Goal: Task Accomplishment & Management: Manage account settings

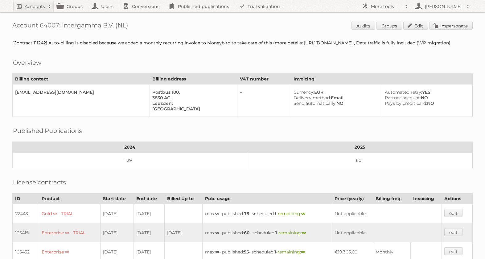
click at [35, 5] on h2 "Accounts" at bounding box center [35, 6] width 20 height 6
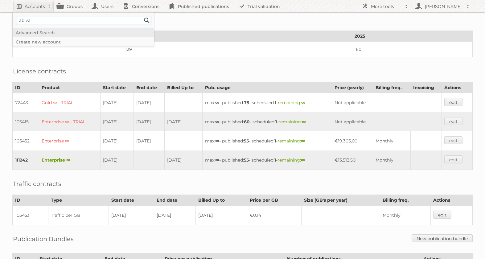
type input"] "AB vassilopoulos"
click at [144, 18] on input "Search" at bounding box center [146, 20] width 9 height 9
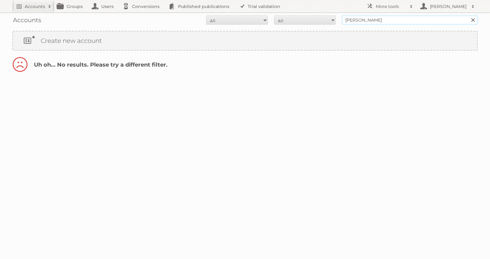
click at [412, 22] on input "AB vassilopoulos" at bounding box center [410, 19] width 136 height 9
type input "[PERSON_NAME]"
click at [468, 15] on input "Search" at bounding box center [472, 19] width 9 height 9
click at [391, 17] on input "[PERSON_NAME]" at bounding box center [410, 19] width 136 height 9
click at [392, 19] on input "ab vassilopoulos" at bounding box center [410, 19] width 136 height 9
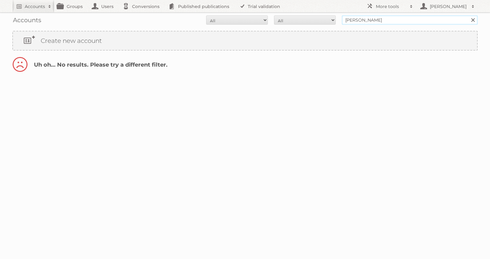
click at [392, 19] on input "ab vassilopoulos" at bounding box center [410, 19] width 136 height 9
type input "AB vassipolous"
click at [468, 15] on input "Search" at bounding box center [472, 19] width 9 height 9
click at [400, 18] on input "AB vassipolous" at bounding box center [410, 19] width 136 height 9
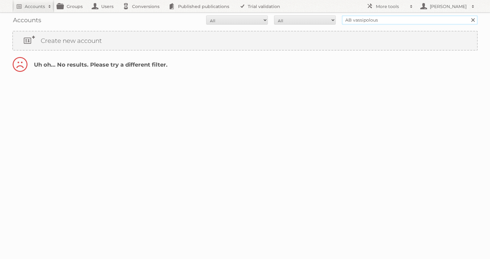
click at [400, 18] on input "AB vassipolous" at bounding box center [410, 19] width 136 height 9
type input "[PERSON_NAME]"
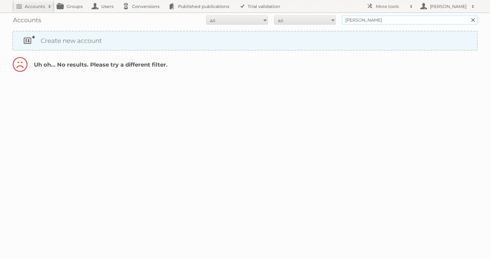
click at [468, 15] on input "Search" at bounding box center [472, 19] width 9 height 9
click at [358, 20] on input "AB vassilopoulos" at bounding box center [410, 19] width 136 height 9
paste input "VASSILOPOULOS"
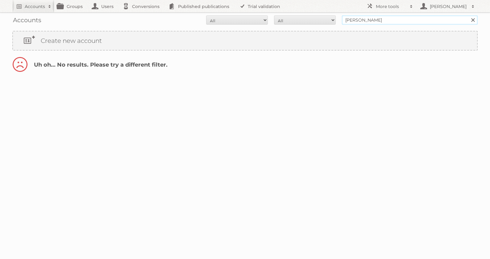
type input "AB VASSILOPOULOS"
click at [468, 15] on input "Search" at bounding box center [472, 19] width 9 height 9
click at [385, 19] on input "[PERSON_NAME]" at bounding box center [410, 19] width 136 height 9
click at [385, 19] on input "AB VASSILOPOULOS" at bounding box center [410, 19] width 136 height 9
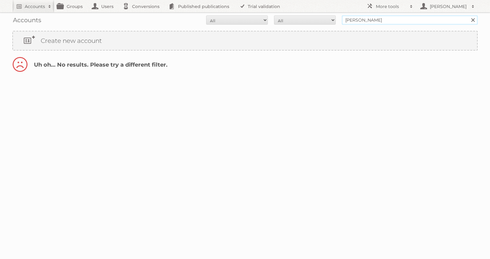
click at [398, 18] on input "AB VASSILOPOULOS" at bounding box center [410, 19] width 136 height 9
paste input "b Vassilopoulos"
type input "[PERSON_NAME]"
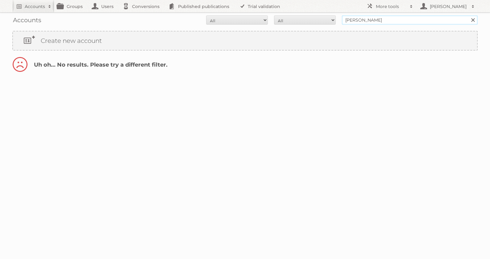
click at [468, 15] on input "Search" at bounding box center [472, 19] width 9 height 9
click at [379, 20] on input "[PERSON_NAME]" at bounding box center [410, 19] width 136 height 9
type input "ab"
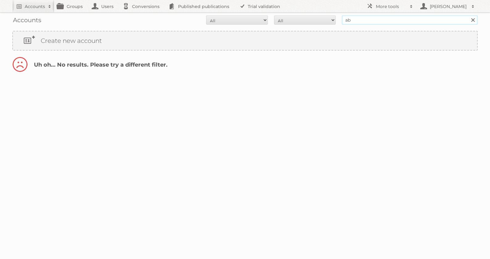
click at [468, 15] on input "Search" at bounding box center [472, 19] width 9 height 9
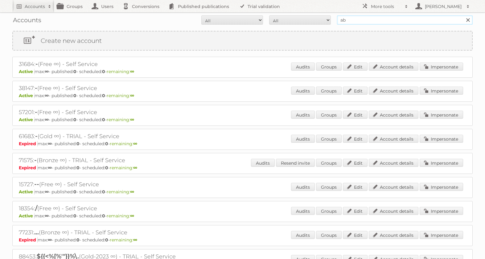
click at [389, 20] on input "ab" at bounding box center [405, 19] width 136 height 9
paste input "Ab Vassilopoulos"
type input "Ab Vassilopoulos"
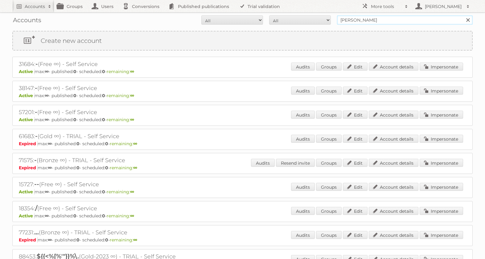
click at [464, 15] on input "Search" at bounding box center [468, 19] width 9 height 9
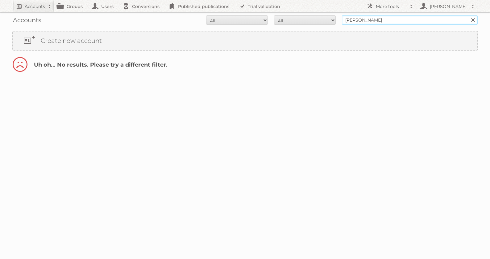
click at [353, 19] on input "[PERSON_NAME]" at bounding box center [410, 19] width 136 height 9
click at [354, 19] on input "[PERSON_NAME]" at bounding box center [410, 19] width 136 height 9
type input "Ab vassilopoulos"
click at [468, 15] on input "Search" at bounding box center [472, 19] width 9 height 9
click at [350, 21] on input "Ab vassilopoulos" at bounding box center [410, 19] width 136 height 9
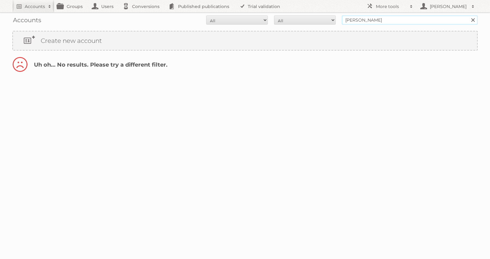
type input "ab vassilopoulos"
click at [468, 15] on input "Search" at bounding box center [472, 19] width 9 height 9
click at [403, 20] on input "[PERSON_NAME]" at bounding box center [410, 19] width 136 height 9
click at [402, 20] on input "ab vassilopoulos" at bounding box center [410, 19] width 136 height 9
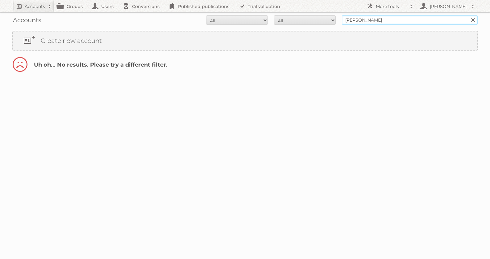
type input "AB VASSILOPOULOS"
click at [468, 15] on input "Search" at bounding box center [472, 19] width 9 height 9
click at [397, 20] on input "[PERSON_NAME]" at bounding box center [410, 19] width 136 height 9
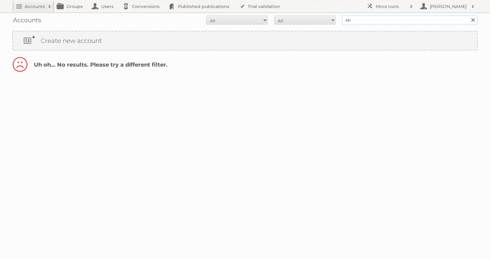
type input "[PERSON_NAME]"
click at [468, 15] on input "Search" at bounding box center [472, 19] width 9 height 9
click at [392, 18] on input "AB vassilopoulos" at bounding box center [410, 19] width 136 height 9
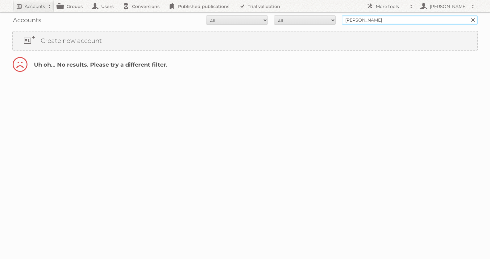
type input "ab vassilopoulos"
click at [468, 15] on input "Search" at bounding box center [472, 19] width 9 height 9
click at [399, 20] on input "[PERSON_NAME]" at bounding box center [410, 19] width 136 height 9
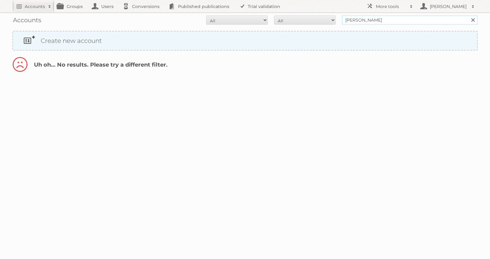
click at [468, 15] on input "Search" at bounding box center [472, 19] width 9 height 9
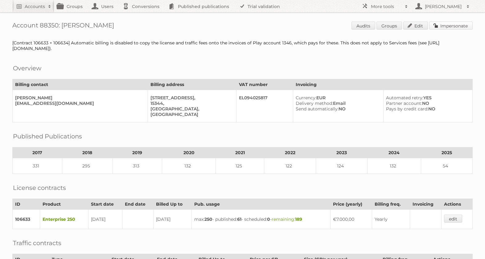
click at [456, 25] on link "Impersonate" at bounding box center [452, 26] width 44 height 8
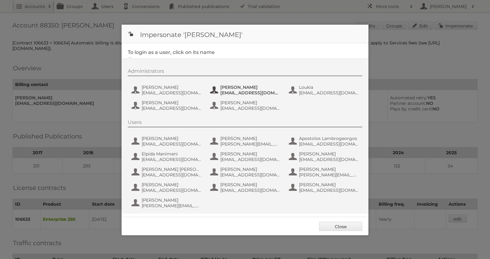
click at [237, 86] on span "[PERSON_NAME]" at bounding box center [250, 88] width 60 height 6
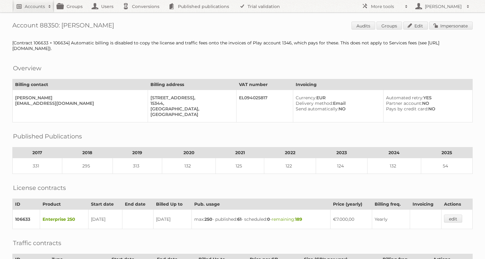
click at [46, 2] on link "Accounts" at bounding box center [33, 6] width 42 height 12
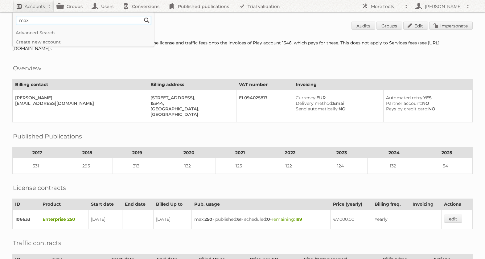
type input"] "maxi"
click at [142, 16] on input "Search" at bounding box center [146, 20] width 9 height 9
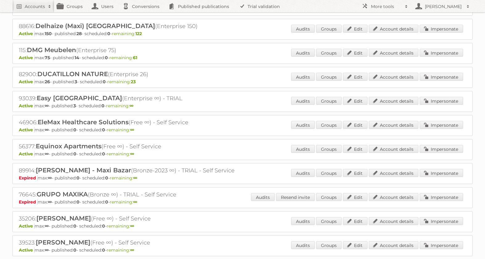
scroll to position [46, 0]
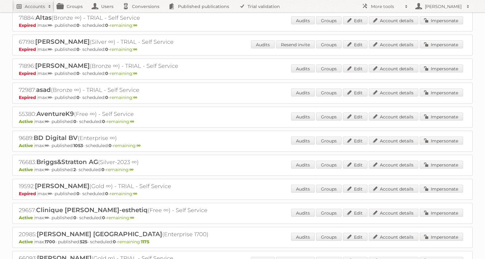
click at [41, 6] on h2 "Accounts" at bounding box center [35, 6] width 20 height 6
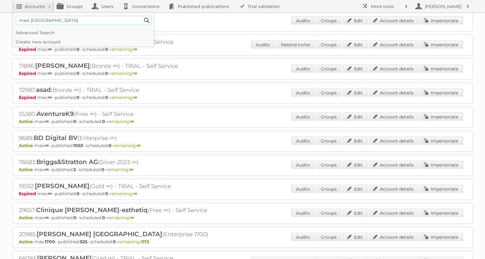
type input"] "maxi [GEOGRAPHIC_DATA]"
click at [142, 16] on input "Search" at bounding box center [146, 20] width 9 height 9
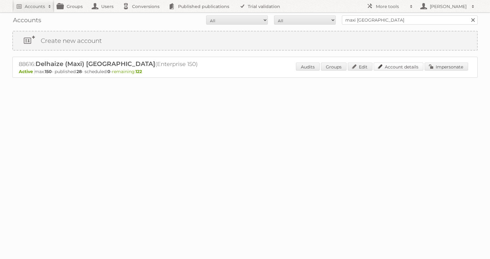
click at [402, 65] on link "Account details" at bounding box center [399, 67] width 50 height 8
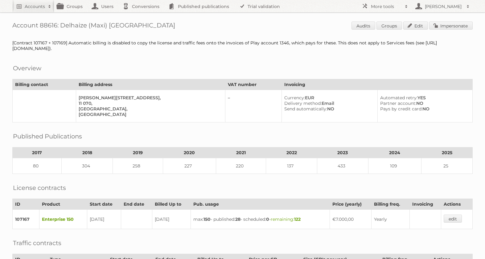
click at [24, 21] on div "Account 88616: Delhaize (Maxi) Serbia Audits Groups Edit Impersonate [Contract …" at bounding box center [242, 206] width 485 height 413
click at [448, 26] on link "Impersonate" at bounding box center [452, 26] width 44 height 8
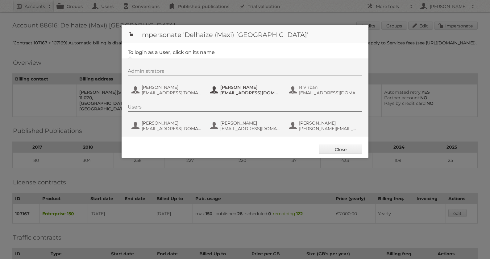
click at [242, 89] on span "[PERSON_NAME]" at bounding box center [250, 88] width 60 height 6
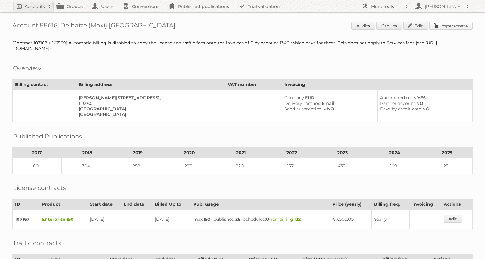
click at [453, 29] on link "Impersonate" at bounding box center [452, 26] width 44 height 8
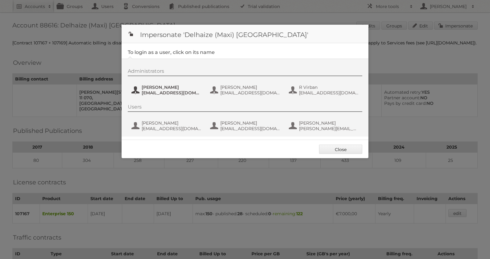
click at [163, 89] on span "[PERSON_NAME]" at bounding box center [172, 88] width 60 height 6
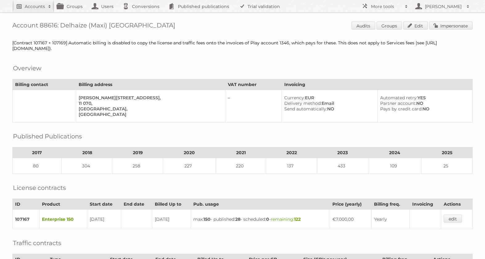
click at [31, 7] on h2 "Accounts" at bounding box center [35, 6] width 20 height 6
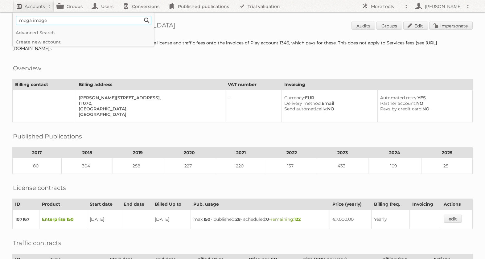
type input"] "mega image"
click at [142, 16] on input "Search" at bounding box center [146, 20] width 9 height 9
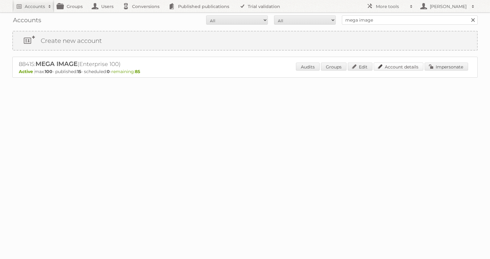
click at [401, 69] on link "Account details" at bounding box center [399, 67] width 50 height 8
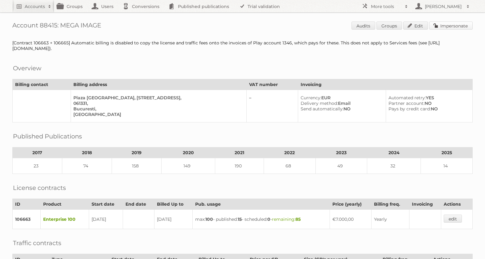
click at [459, 27] on link "Impersonate" at bounding box center [452, 26] width 44 height 8
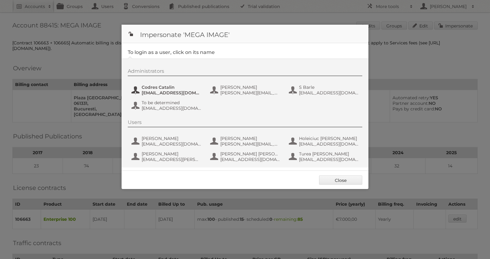
click at [153, 87] on span "Codres Catalin" at bounding box center [172, 88] width 60 height 6
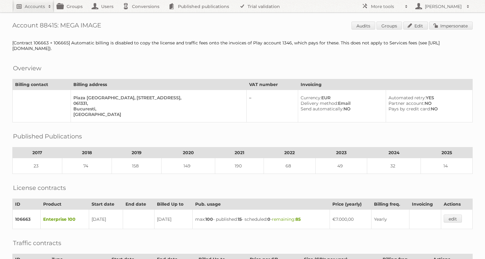
click at [31, 10] on link "Accounts" at bounding box center [33, 6] width 42 height 12
type input"] "delhaize"
click at [142, 16] on input "Search" at bounding box center [146, 20] width 9 height 9
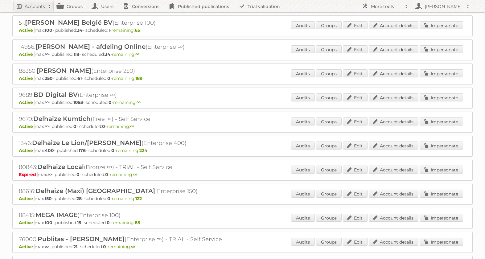
scroll to position [169, 0]
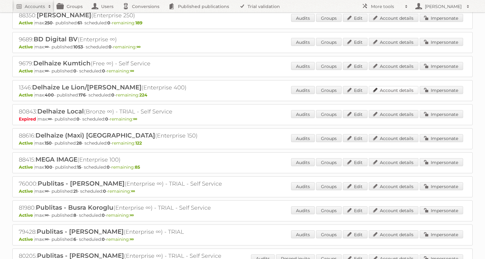
click at [393, 86] on link "Account details" at bounding box center [394, 90] width 50 height 8
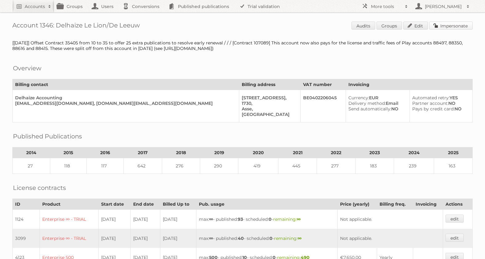
click at [445, 26] on link "Impersonate" at bounding box center [452, 26] width 44 height 8
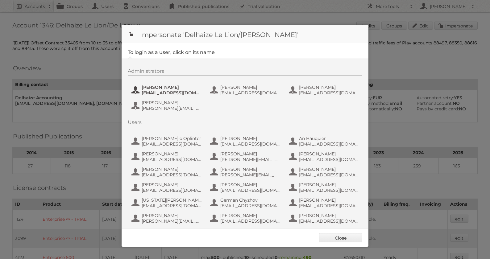
click at [173, 90] on span "Carlos Vicente Ruiz" at bounding box center [172, 88] width 60 height 6
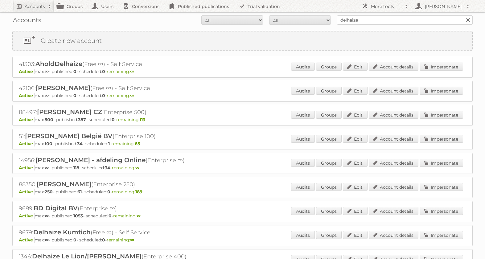
scroll to position [169, 0]
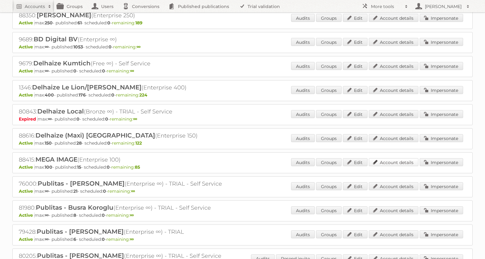
click at [389, 163] on link "Account details" at bounding box center [394, 162] width 50 height 8
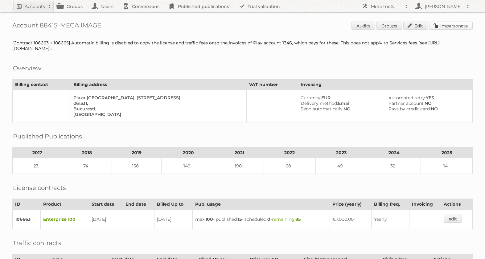
click at [455, 22] on link "Impersonate" at bounding box center [452, 26] width 44 height 8
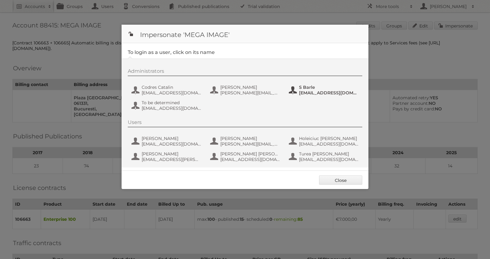
click at [300, 92] on span "[EMAIL_ADDRESS][DOMAIN_NAME]" at bounding box center [329, 93] width 60 height 6
